Goal: Information Seeking & Learning: Learn about a topic

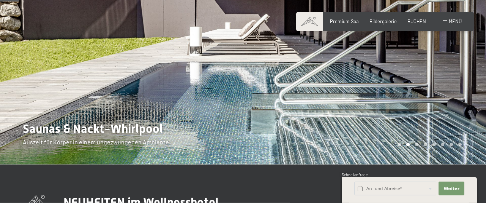
scroll to position [40, 0]
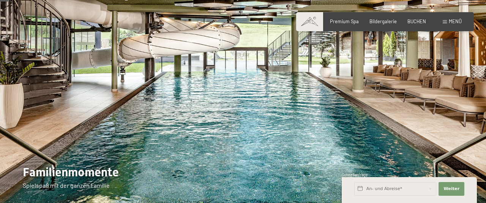
click at [423, 87] on div at bounding box center [364, 83] width 243 height 247
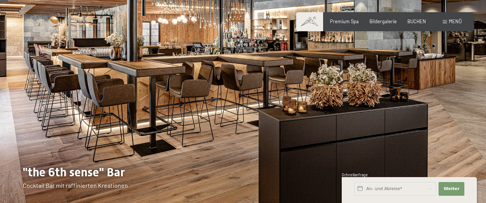
click at [421, 87] on div at bounding box center [364, 83] width 243 height 247
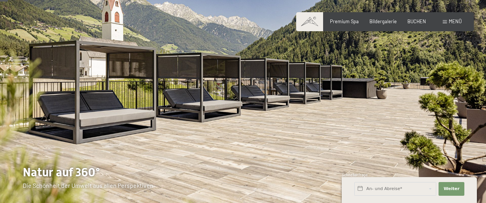
click at [421, 87] on div at bounding box center [364, 83] width 243 height 247
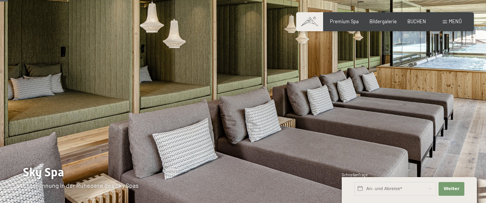
click at [421, 87] on div at bounding box center [364, 83] width 243 height 247
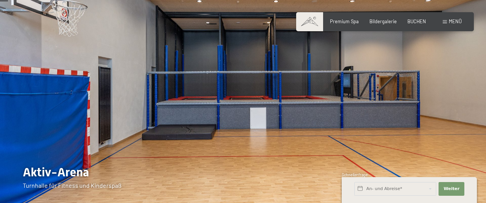
click at [421, 86] on div at bounding box center [364, 83] width 243 height 247
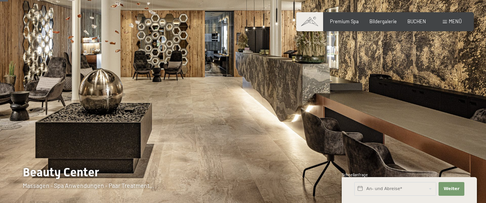
click at [421, 86] on div at bounding box center [364, 83] width 243 height 247
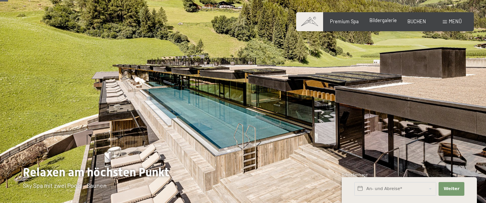
click at [381, 21] on span "Bildergalerie" at bounding box center [383, 20] width 27 height 6
click at [457, 21] on span "Menü" at bounding box center [455, 21] width 13 height 6
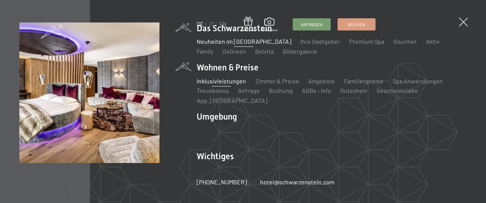
click at [225, 84] on link "Inklusivleistungen" at bounding box center [221, 80] width 49 height 7
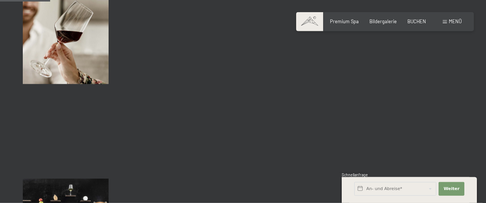
scroll to position [988, 0]
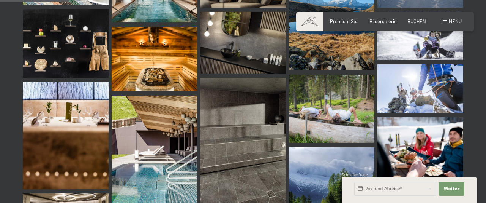
click at [457, 21] on span "Menü" at bounding box center [455, 21] width 13 height 6
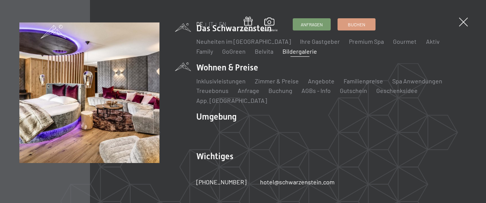
click at [231, 71] on li "Wohnen & Preise Inklusivleistungen Zimmer & Preise Liste Angebote Liste Familie…" at bounding box center [332, 83] width 270 height 43
click at [219, 70] on li "Wohnen & Preise Inklusivleistungen Zimmer & Preise Liste Angebote Liste Familie…" at bounding box center [332, 83] width 270 height 43
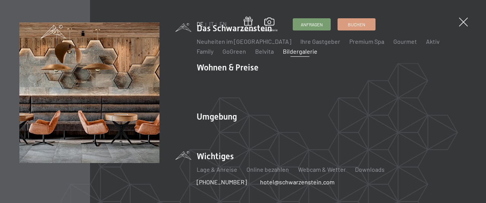
click at [215, 152] on li "Wichtiges Lage & Anreise Online bezahlen Webcam & Wetter Downloads" at bounding box center [332, 165] width 270 height 30
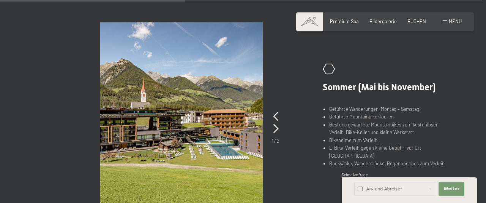
scroll to position [474, 0]
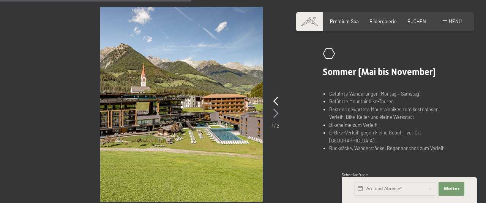
click at [276, 113] on icon at bounding box center [276, 113] width 5 height 9
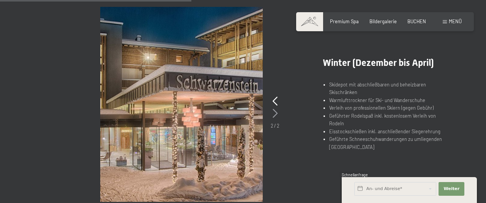
click at [276, 112] on icon at bounding box center [275, 113] width 5 height 9
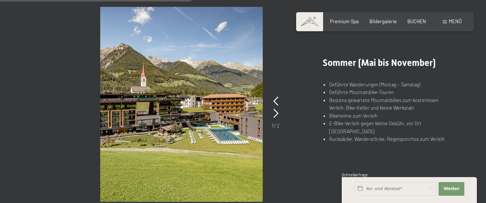
click at [458, 21] on span "Menü" at bounding box center [455, 21] width 13 height 6
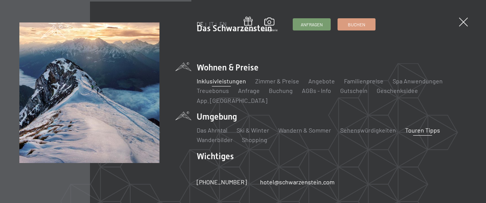
click at [410, 126] on link "Touren Tipps" at bounding box center [422, 129] width 35 height 7
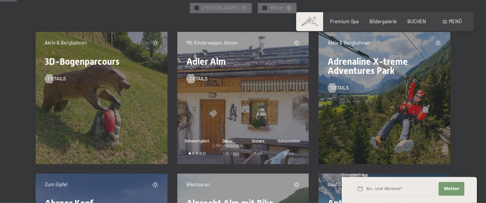
scroll to position [356, 0]
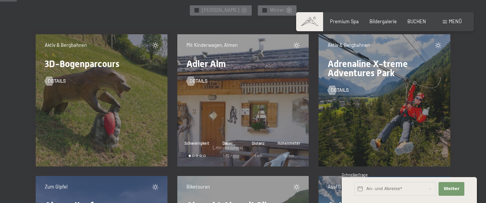
click at [253, 115] on div "Mit Kinderwagen, Almen Adler Alm Details Schwierigkeit Dauer (_Hin und zurück) …" at bounding box center [243, 100] width 132 height 132
click at [227, 112] on div "Mit Kinderwagen, Almen Adler Alm Details Schwierigkeit Dauer (_Hin und zurück) …" at bounding box center [243, 100] width 132 height 132
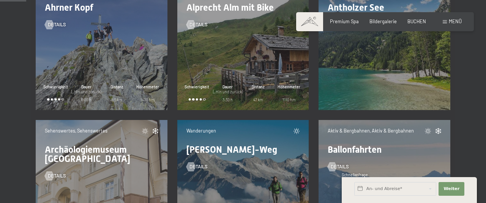
scroll to position [514, 0]
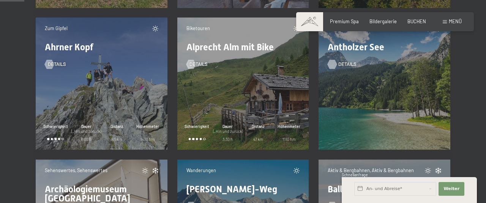
click at [343, 63] on span "Details" at bounding box center [348, 64] width 18 height 7
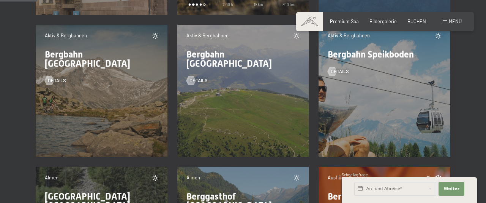
scroll to position [790, 0]
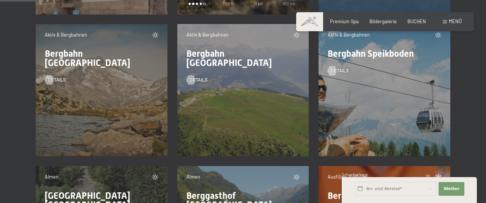
click at [112, 92] on div "Aktiv & Bergbahnen Bergbahn Klausberg Details" at bounding box center [102, 90] width 132 height 132
click at [374, 99] on div "Aktiv & Bergbahnen Bergbahn Speikboden Details" at bounding box center [385, 90] width 132 height 132
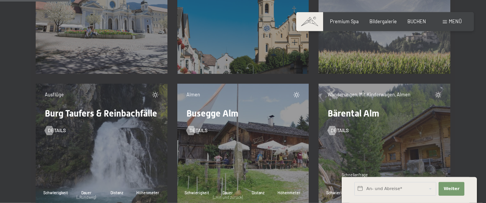
scroll to position [1462, 0]
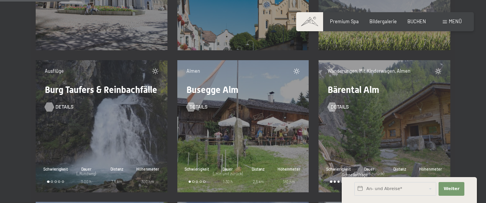
click at [57, 110] on span "Details" at bounding box center [64, 106] width 18 height 7
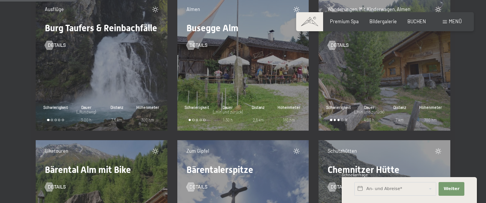
scroll to position [1502, 0]
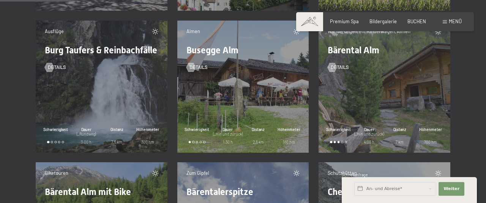
click at [385, 95] on div "Wanderungen, Mit Kinderwagen, Almen Bärental Alm Details Schwierigkeit Dauer (_…" at bounding box center [385, 87] width 132 height 132
click at [334, 66] on div at bounding box center [332, 67] width 5 height 9
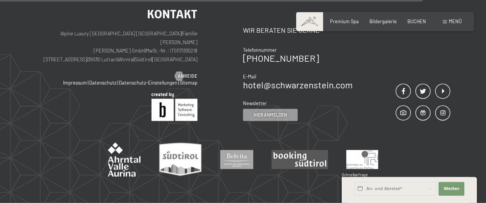
scroll to position [435, 0]
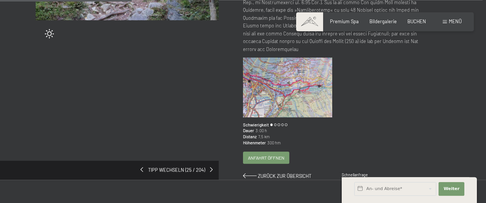
scroll to position [237, 0]
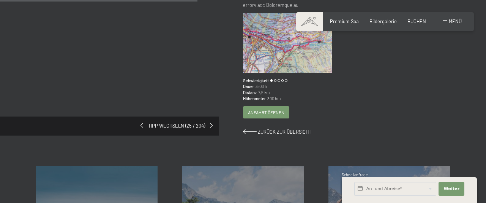
click at [260, 115] on span "Anfahrt öffnen" at bounding box center [266, 112] width 36 height 6
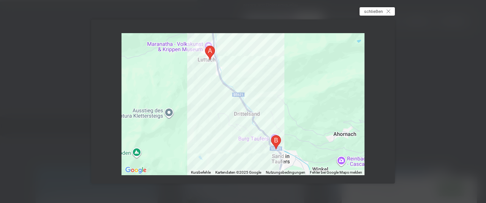
click at [371, 9] on span "schließen" at bounding box center [373, 11] width 19 height 6
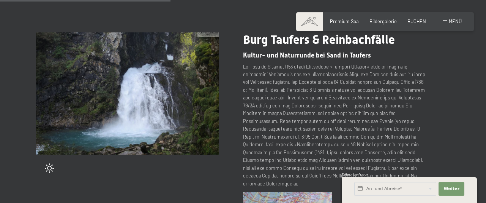
scroll to position [40, 0]
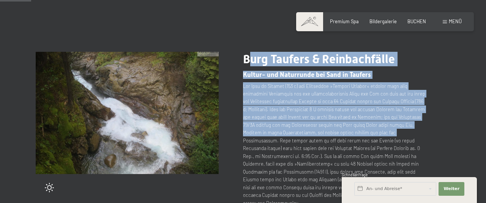
drag, startPoint x: 249, startPoint y: 51, endPoint x: 406, endPoint y: 125, distance: 172.9
click at [408, 128] on div "Tipp wechseln (25 / 204) slide 4 of 3 Burg Taufers & Reinbachfälle Kultur- und …" at bounding box center [243, 177] width 486 height 312
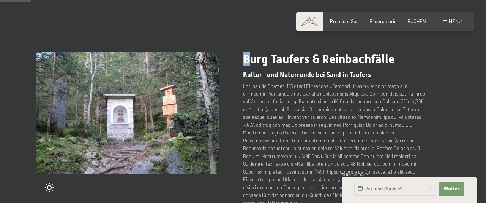
click at [245, 53] on span "Burg Taufers & Reinbachfälle" at bounding box center [319, 59] width 152 height 14
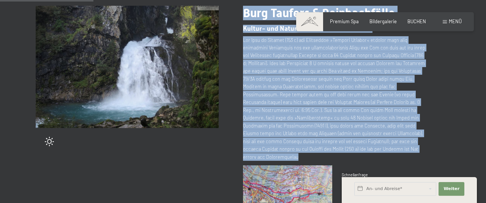
scroll to position [119, 0]
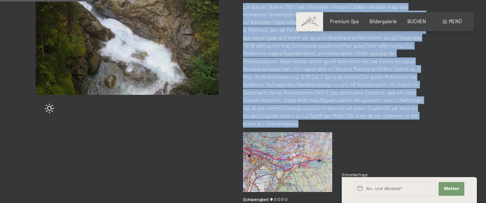
drag, startPoint x: 243, startPoint y: 54, endPoint x: 412, endPoint y: 120, distance: 180.9
click at [420, 128] on div "Burg Taufers & Reinbachfälle Kultur- und Naturrunde bei Sand in Taufers Schwier…" at bounding box center [346, 113] width 207 height 281
copy div "Burg Taufers & Reinbachfälle Kultur- und Naturrunde bei Sand in Taufers Von San…"
click at [438, 121] on div "Burg Taufers & Reinbachfälle Kultur- und Naturrunde bei Sand in Taufers Schwier…" at bounding box center [346, 113] width 207 height 281
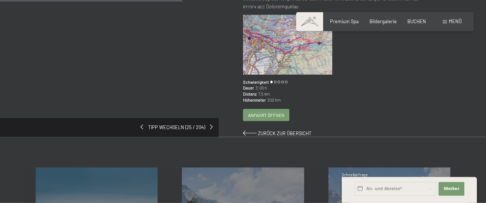
scroll to position [237, 0]
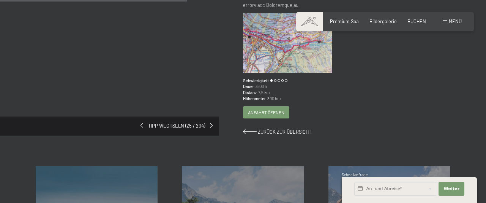
click at [269, 111] on span "Anfahrt öffnen" at bounding box center [266, 112] width 36 height 6
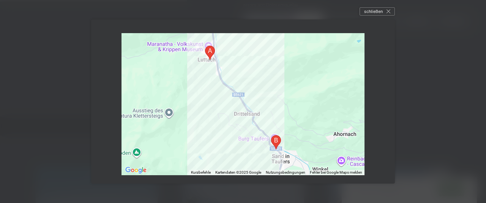
click at [195, 105] on div at bounding box center [243, 104] width 243 height 142
click at [193, 105] on div at bounding box center [243, 104] width 243 height 142
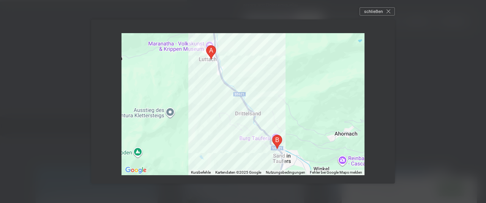
click at [195, 105] on div at bounding box center [243, 104] width 243 height 142
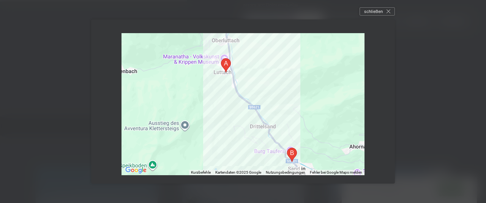
drag, startPoint x: 213, startPoint y: 102, endPoint x: 230, endPoint y: 116, distance: 21.1
click at [230, 116] on div at bounding box center [243, 104] width 243 height 142
click at [376, 10] on span "schließen" at bounding box center [373, 11] width 19 height 6
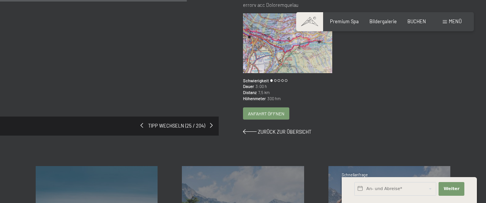
drag, startPoint x: 233, startPoint y: 13, endPoint x: 282, endPoint y: 60, distance: 68.8
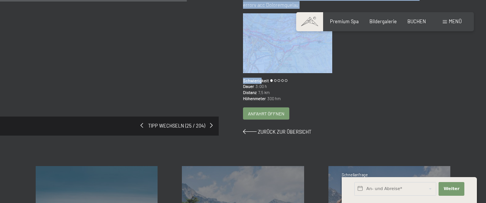
drag, startPoint x: 235, startPoint y: 76, endPoint x: 262, endPoint y: 83, distance: 27.7
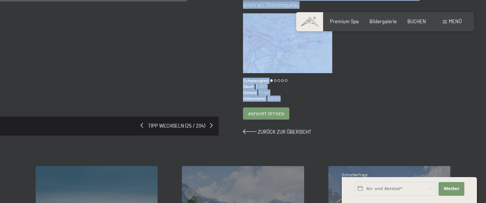
drag, startPoint x: 240, startPoint y: 79, endPoint x: 288, endPoint y: 98, distance: 51.5
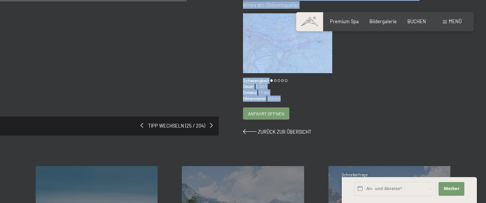
drag, startPoint x: 242, startPoint y: 79, endPoint x: 282, endPoint y: 95, distance: 43.7
copy div "Burg Taufers & Reinbachfälle Kultur- und Naturrunde bei Sand in Taufers Von San…"
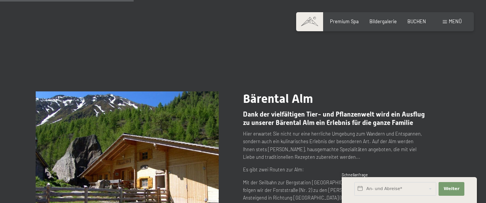
scroll to position [158, 0]
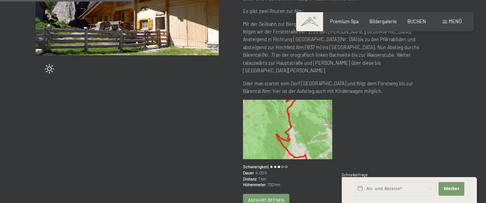
click at [301, 105] on img at bounding box center [287, 130] width 89 height 60
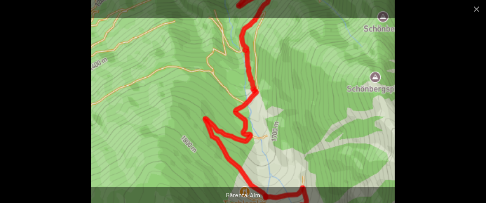
scroll to position [608, 0]
click at [477, 7] on button "Close gallery" at bounding box center [476, 9] width 19 height 18
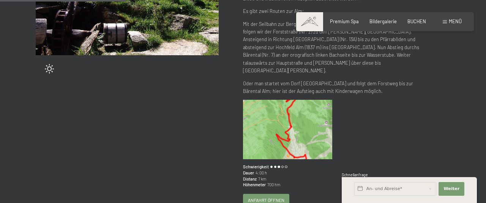
drag, startPoint x: 433, startPoint y: 98, endPoint x: 415, endPoint y: 90, distance: 20.1
click at [433, 97] on div "Bärental Alm Dank der vielfältigen Tier- und Pflanzenwelt wird ein Ausflug zu u…" at bounding box center [346, 77] width 207 height 288
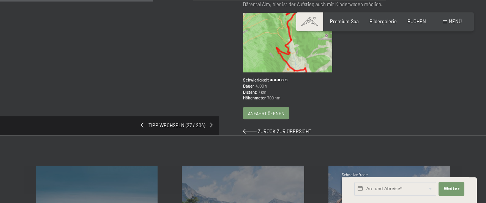
scroll to position [277, 0]
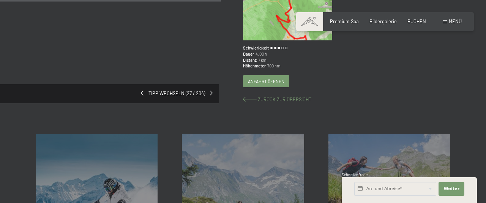
click at [267, 96] on span "Zurück zur Übersicht" at bounding box center [285, 99] width 54 height 6
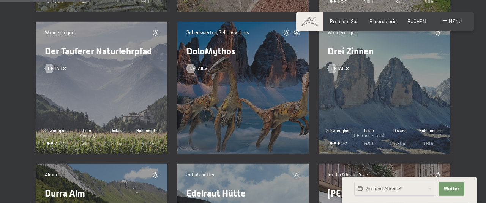
scroll to position [1937, 0]
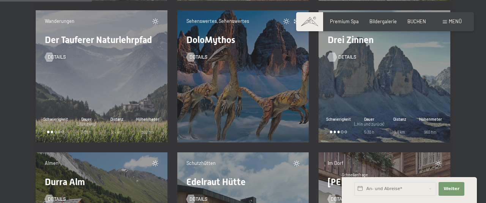
click at [335, 55] on div at bounding box center [332, 56] width 5 height 9
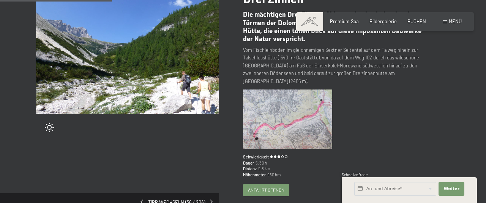
scroll to position [79, 0]
